Goal: Task Accomplishment & Management: Use online tool/utility

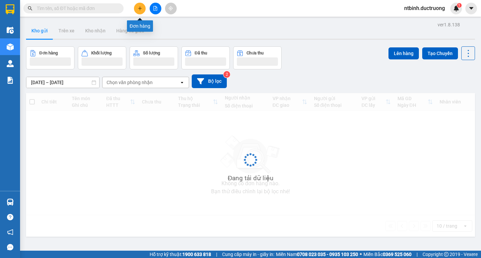
click at [140, 11] on button at bounding box center [140, 9] width 12 height 12
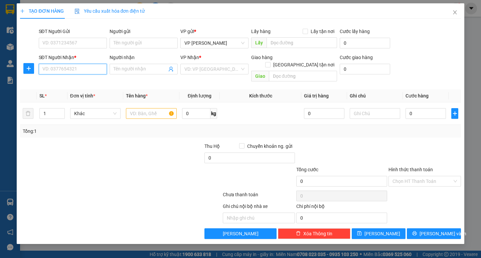
click at [59, 70] on input "SĐT Người Nhận *" at bounding box center [73, 69] width 68 height 11
click at [59, 70] on input "0982" at bounding box center [73, 69] width 68 height 11
click at [67, 81] on div "0982959707" at bounding box center [73, 82] width 60 height 7
type input "0982959707"
click at [140, 108] on input "text" at bounding box center [151, 113] width 50 height 11
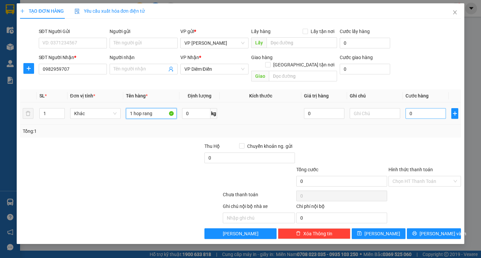
type input "1 hop rang"
click at [414, 111] on input "0" at bounding box center [426, 113] width 40 height 11
click at [407, 109] on input "0" at bounding box center [426, 113] width 40 height 11
type input "30"
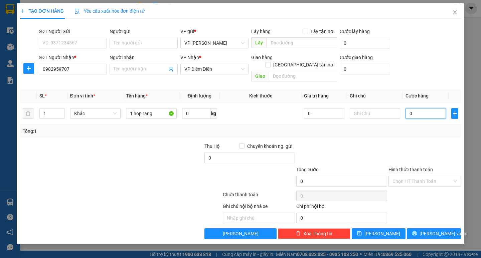
type input "30"
type input "30.000"
click at [415, 131] on div "Transit Pickup Surcharge Ids Transit Deliver Surcharge Ids Transit Deliver Surc…" at bounding box center [240, 131] width 441 height 215
click at [436, 176] on input "Hình thức thanh toán" at bounding box center [423, 181] width 60 height 10
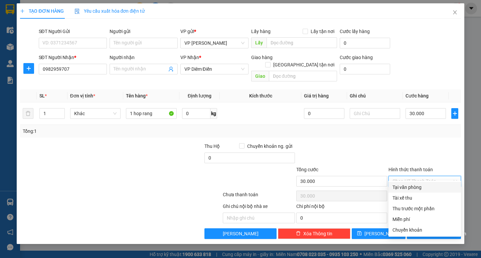
click at [434, 187] on div "Tại văn phòng" at bounding box center [425, 187] width 64 height 7
type input "0"
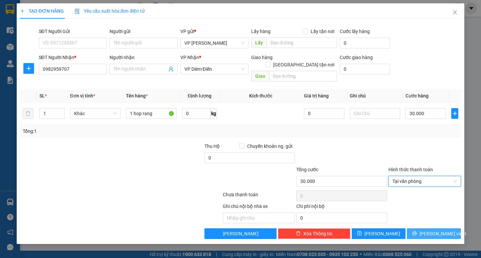
click at [438, 230] on span "[PERSON_NAME] và In" at bounding box center [443, 233] width 47 height 7
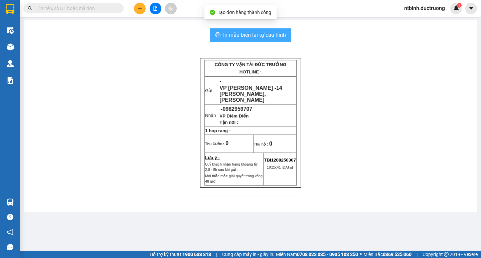
click at [268, 33] on span "In mẫu biên lai tự cấu hình" at bounding box center [254, 35] width 63 height 8
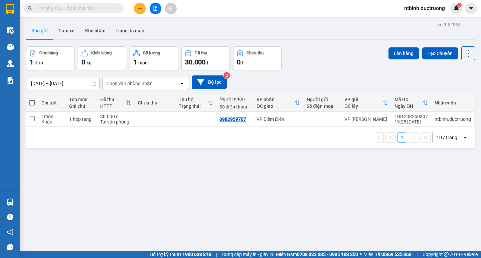
click at [181, 128] on div "1 10 / trang open" at bounding box center [250, 137] width 449 height 21
drag, startPoint x: 200, startPoint y: 124, endPoint x: 205, endPoint y: 120, distance: 5.5
click at [203, 121] on td at bounding box center [195, 119] width 41 height 15
click at [205, 120] on td at bounding box center [195, 119] width 41 height 15
click at [208, 120] on td at bounding box center [195, 119] width 41 height 15
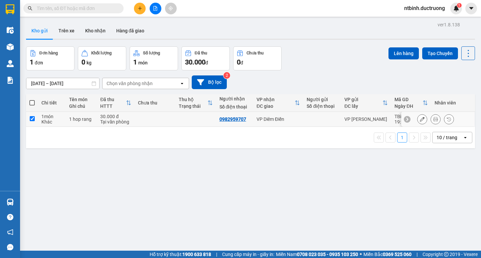
checkbox input "true"
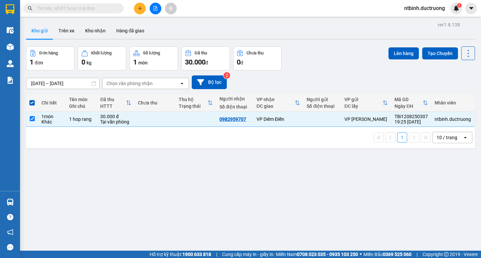
click at [394, 60] on div "Lên hàng Tạo Chuyến" at bounding box center [432, 53] width 87 height 14
click at [397, 50] on button "Lên hàng" at bounding box center [404, 53] width 30 height 12
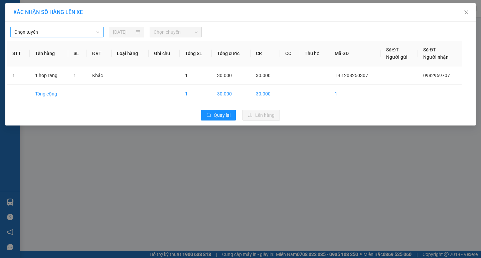
click at [72, 35] on span "Chọn tuyến" at bounding box center [56, 32] width 85 height 10
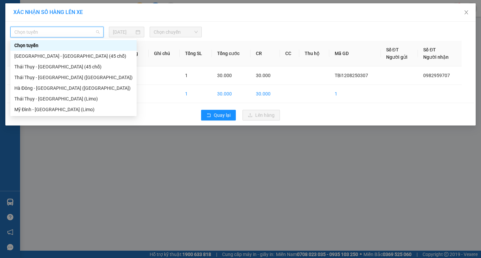
click at [76, 58] on div "[GEOGRAPHIC_DATA] - [GEOGRAPHIC_DATA] (45 chỗ)" at bounding box center [73, 55] width 118 height 7
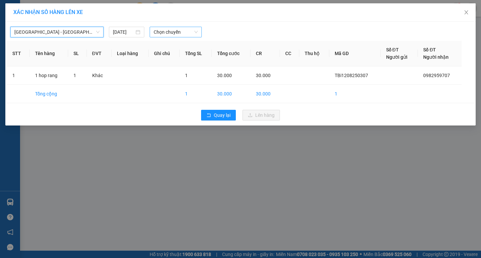
click at [174, 29] on span "Chọn chuyến" at bounding box center [176, 32] width 44 height 10
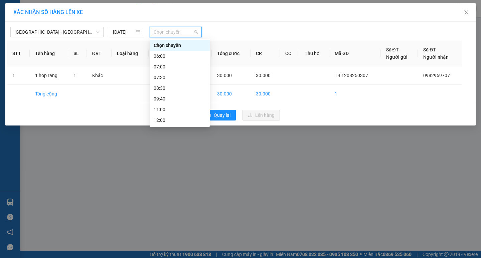
scroll to position [96, 0]
click at [163, 107] on div "19:30" at bounding box center [180, 109] width 52 height 7
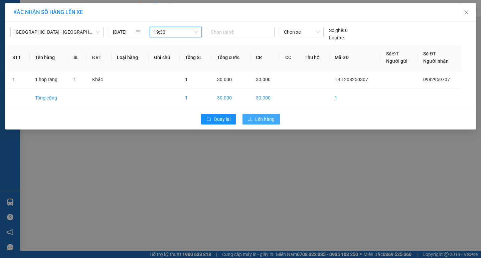
click at [256, 121] on span "Lên hàng" at bounding box center [264, 119] width 19 height 7
